Goal: Task Accomplishment & Management: Manage account settings

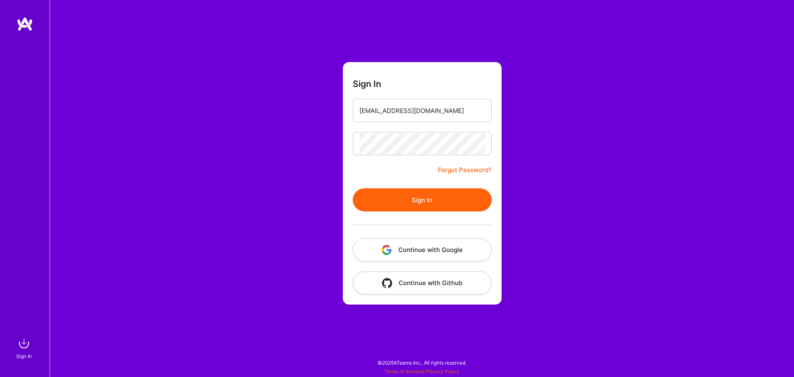
click at [435, 183] on form "Sign In [EMAIL_ADDRESS][DOMAIN_NAME] Forgot Password? Sign In Continue with Goo…" at bounding box center [422, 183] width 159 height 242
click at [435, 191] on button "Sign In" at bounding box center [422, 199] width 139 height 23
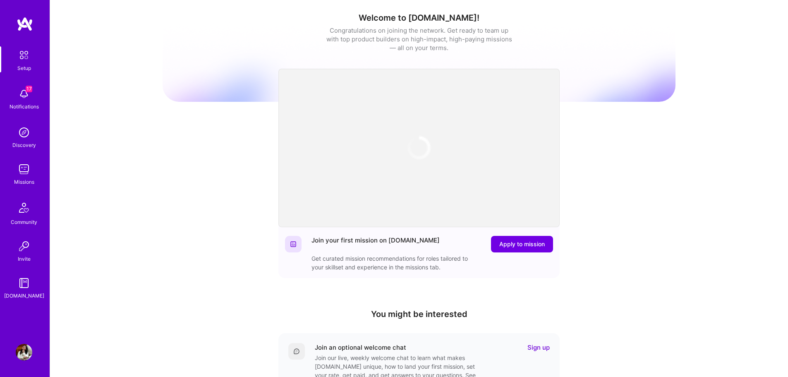
click at [19, 179] on div "Missions" at bounding box center [24, 181] width 20 height 9
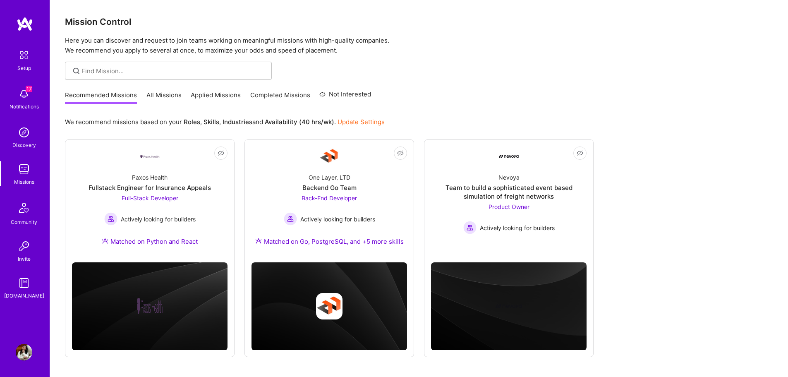
click at [375, 118] on link "Update Settings" at bounding box center [360, 122] width 47 height 8
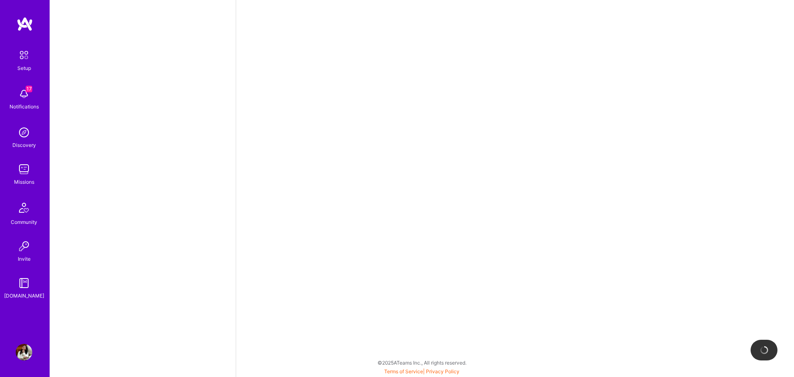
select select "US"
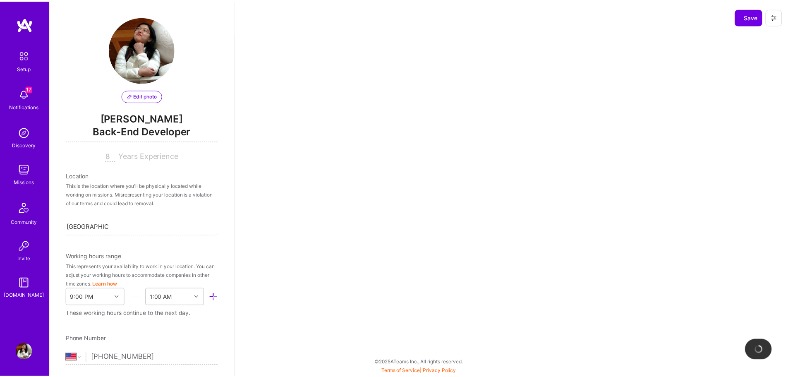
scroll to position [308, 0]
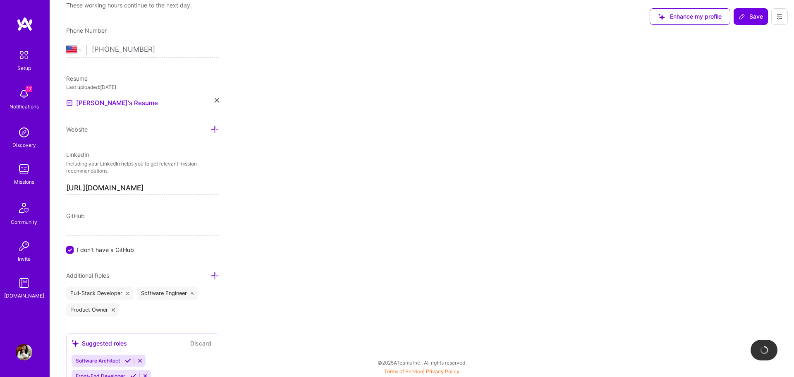
select select "Right Now"
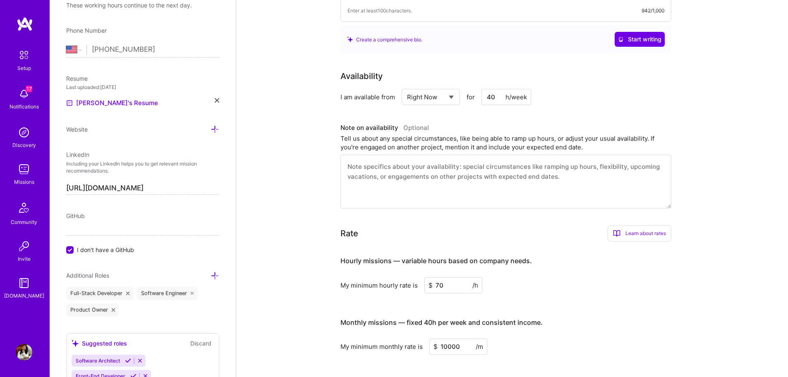
scroll to position [247, 0]
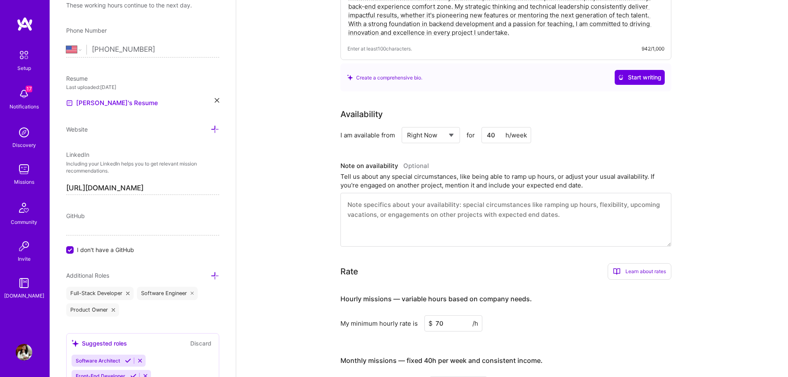
click at [495, 127] on input "40" at bounding box center [506, 135] width 50 height 16
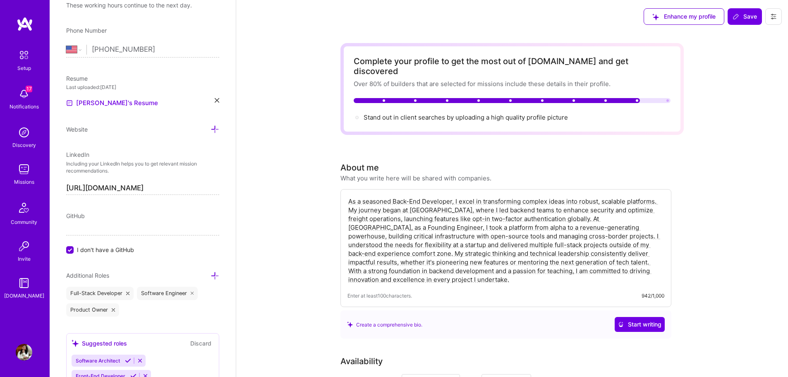
scroll to position [3, 0]
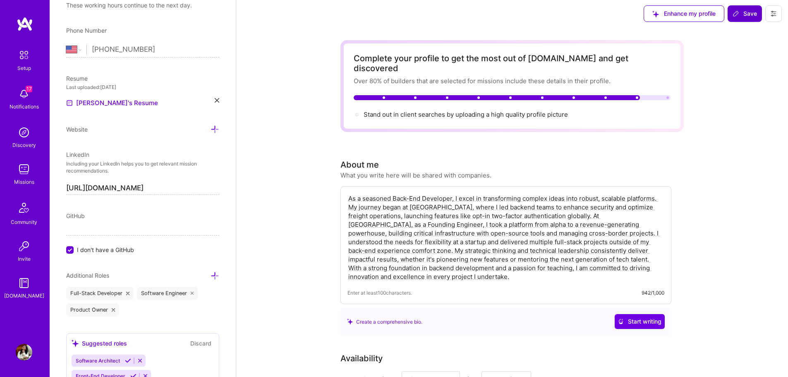
type input "10"
click at [746, 7] on button "Save" at bounding box center [744, 13] width 34 height 17
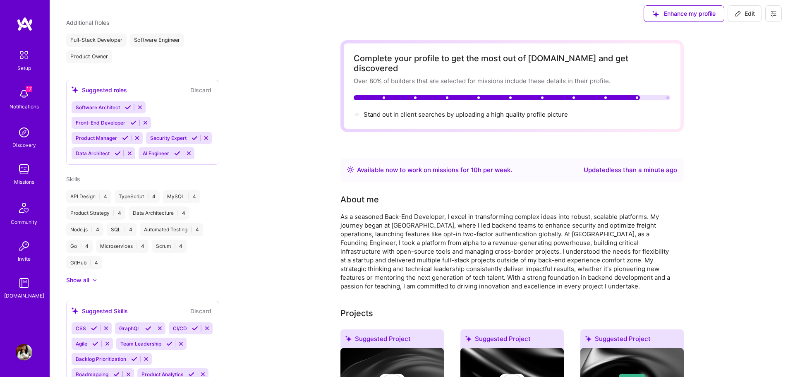
scroll to position [222, 0]
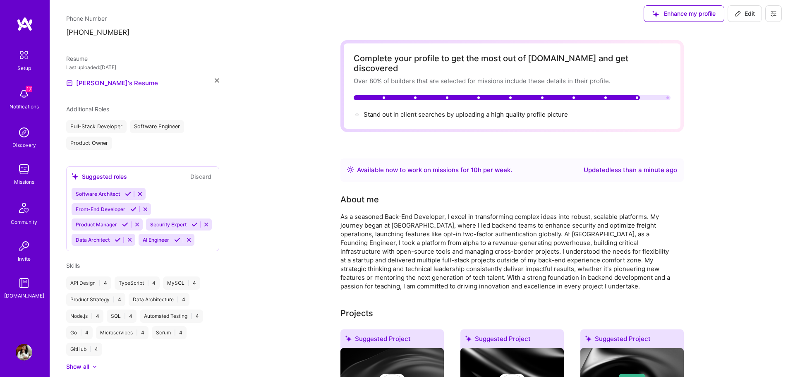
click at [22, 177] on img at bounding box center [24, 169] width 17 height 17
